Goal: Task Accomplishment & Management: Complete application form

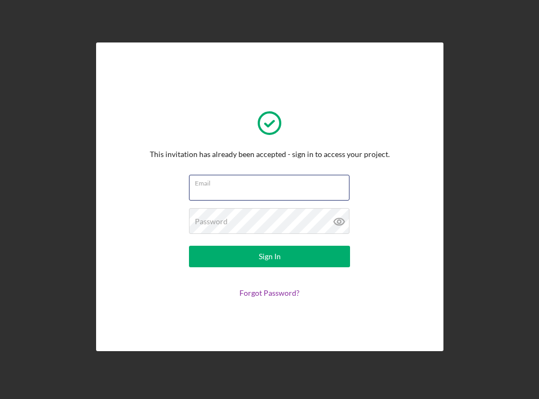
type input "[EMAIL_ADDRESS][DOMAIN_NAME]"
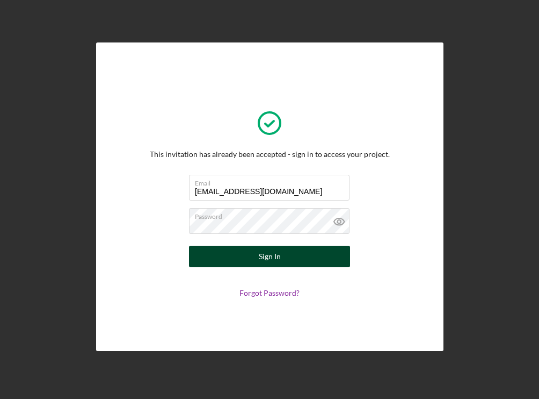
click at [276, 254] on div "Sign In" at bounding box center [270, 255] width 22 height 21
click at [274, 257] on div "Sign In" at bounding box center [270, 255] width 22 height 21
